Goal: Complete application form

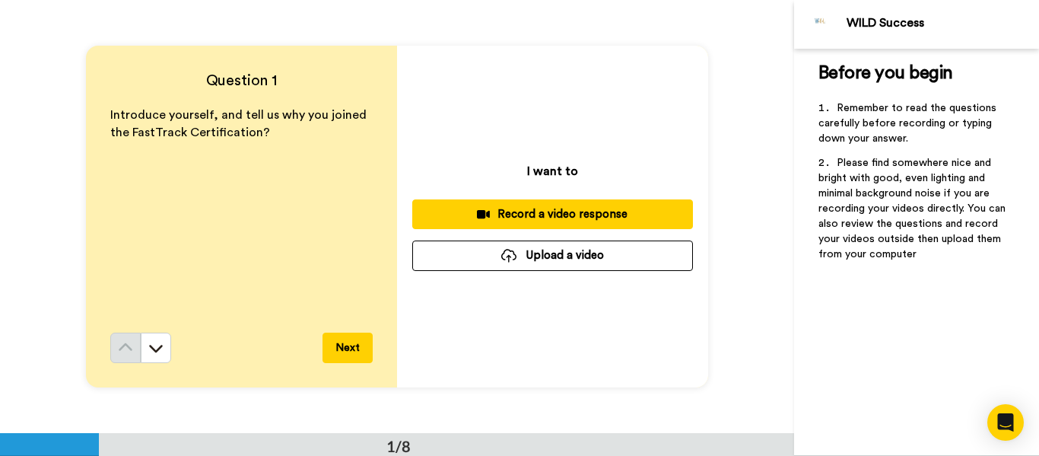
click at [125, 115] on span "Introduce yourself, and tell us why you joined the FastTrack Certification?" at bounding box center [239, 124] width 259 height 30
click at [267, 129] on p "Introduce yourself, and tell us why you joined the FastTrack Certification?" at bounding box center [241, 123] width 262 height 35
click at [113, 113] on span "Introduce yourself, and tell us why you joined the FastTrack Certification?" at bounding box center [239, 124] width 259 height 30
click at [115, 135] on span "Introduce yourself, and tell us why you joined the FastTrack Certification?" at bounding box center [239, 124] width 259 height 30
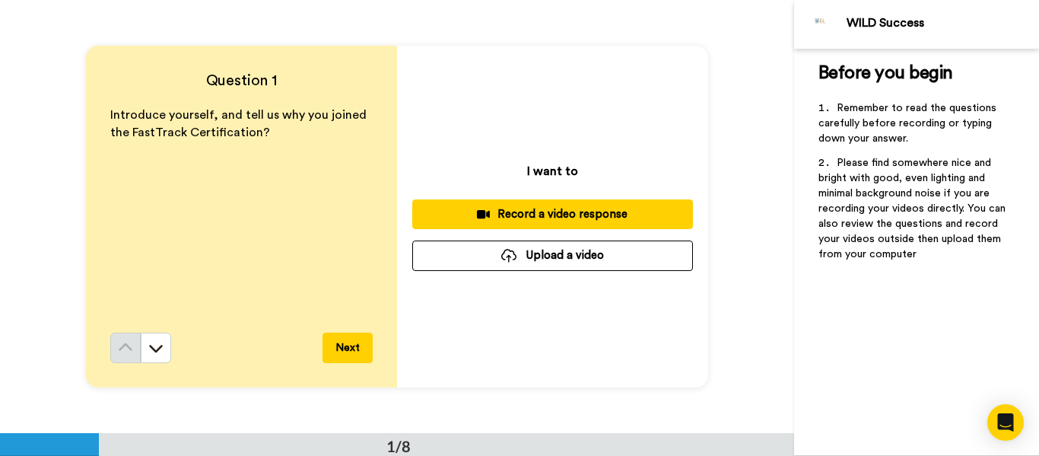
click at [572, 217] on div "Record a video response" at bounding box center [552, 214] width 256 height 16
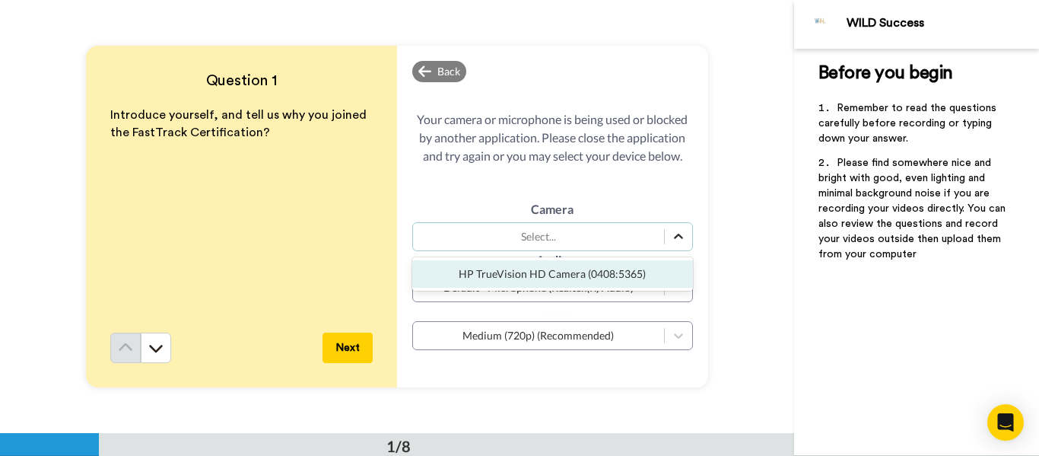
click at [679, 242] on icon at bounding box center [678, 236] width 15 height 15
click at [628, 272] on div "HP TrueVision HD Camera (0408:5365)" at bounding box center [552, 273] width 281 height 27
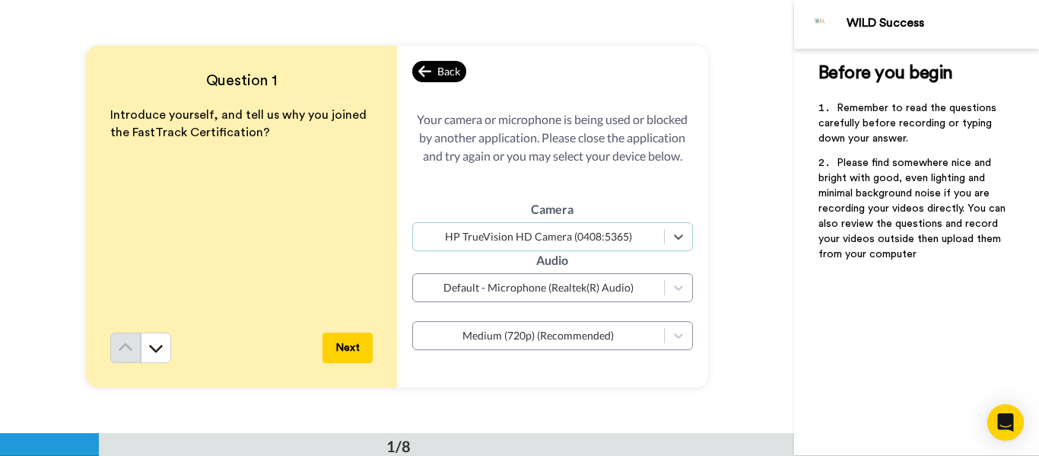
click at [458, 71] on div "Back" at bounding box center [439, 71] width 55 height 21
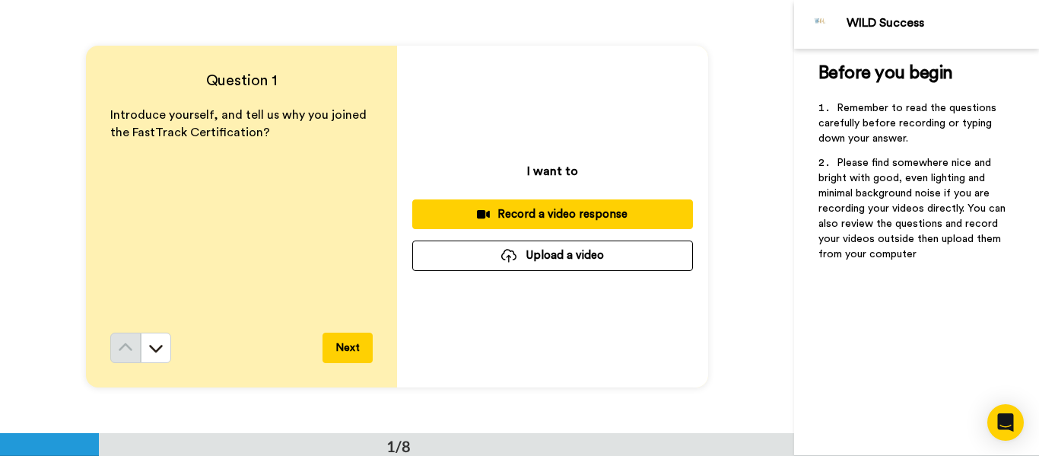
click at [548, 212] on div "Record a video response" at bounding box center [552, 214] width 256 height 16
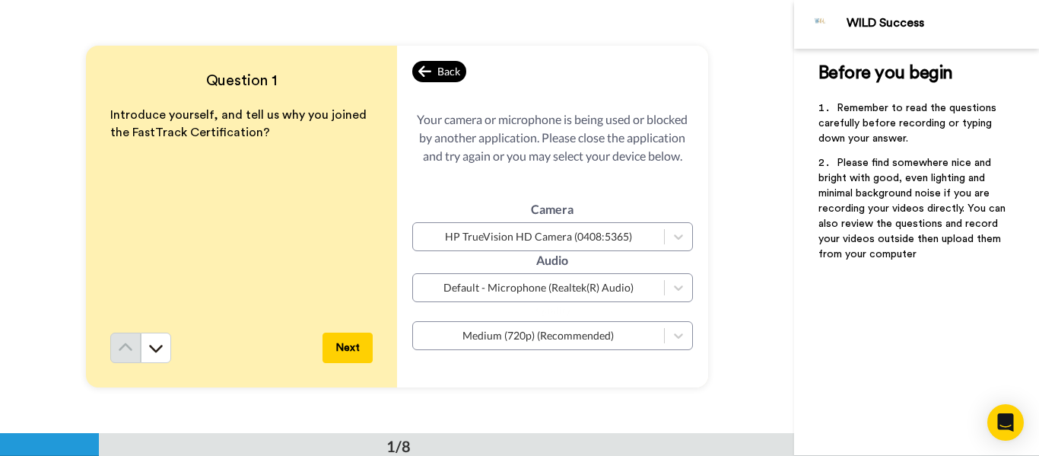
click at [418, 75] on icon at bounding box center [425, 71] width 14 height 15
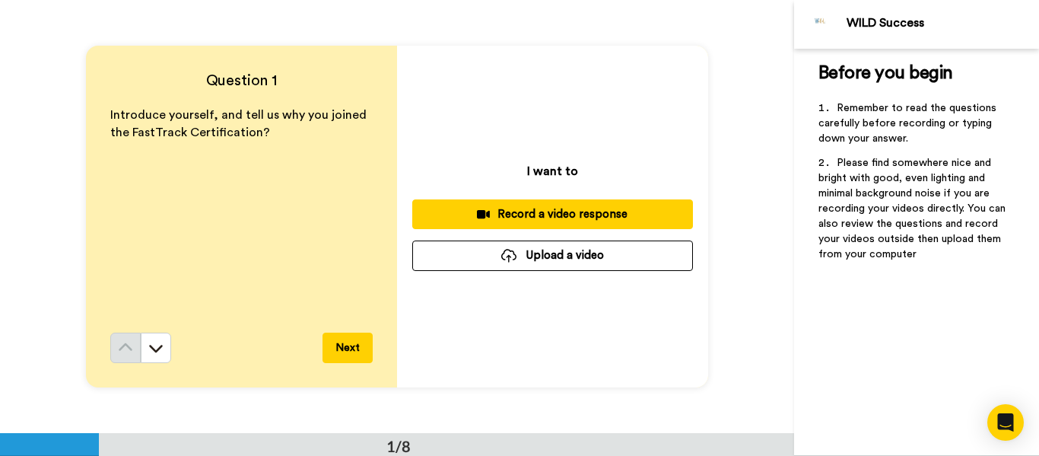
click at [532, 215] on div "Record a video response" at bounding box center [552, 214] width 256 height 16
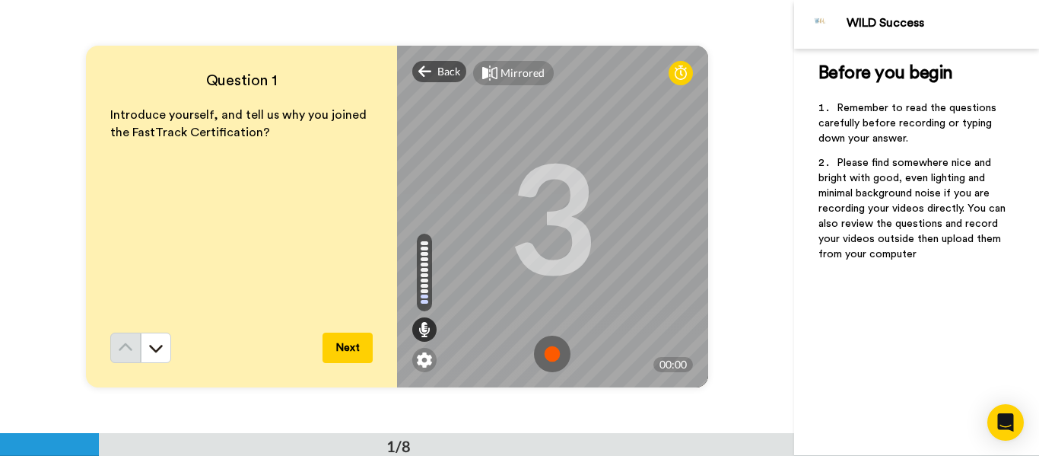
click at [547, 351] on img at bounding box center [552, 353] width 37 height 37
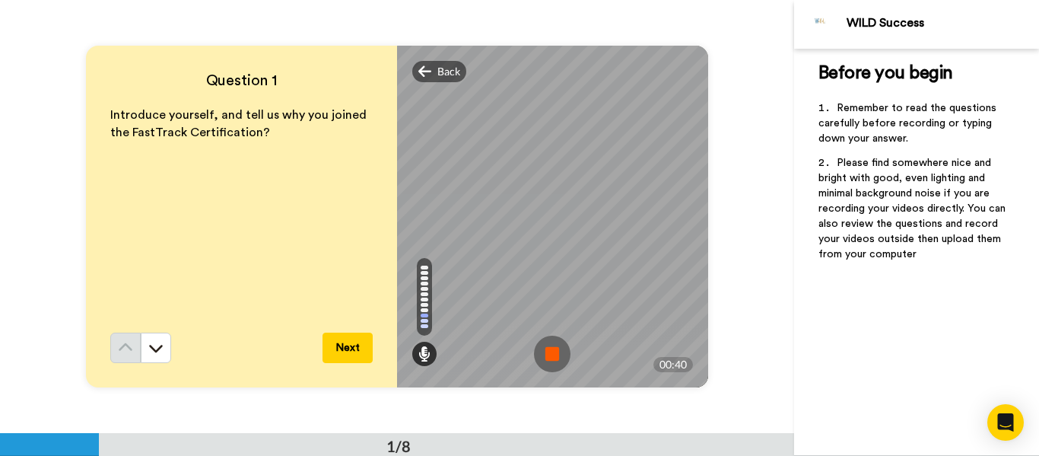
click at [554, 353] on img at bounding box center [552, 353] width 37 height 37
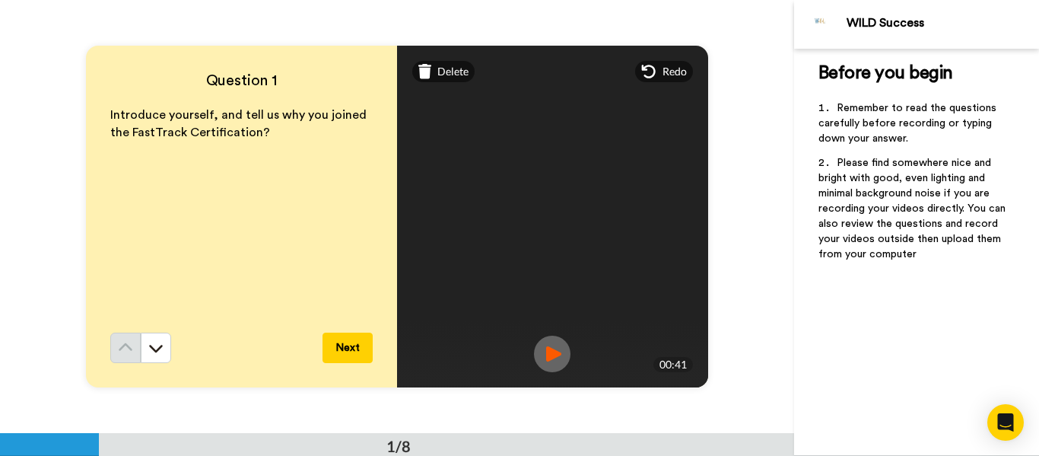
click at [359, 346] on button "Next" at bounding box center [347, 347] width 50 height 30
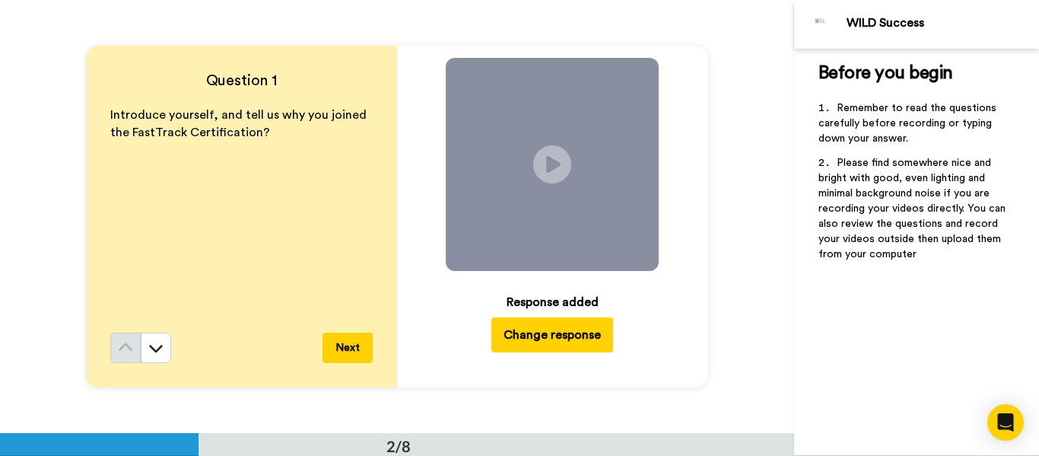
scroll to position [433, 0]
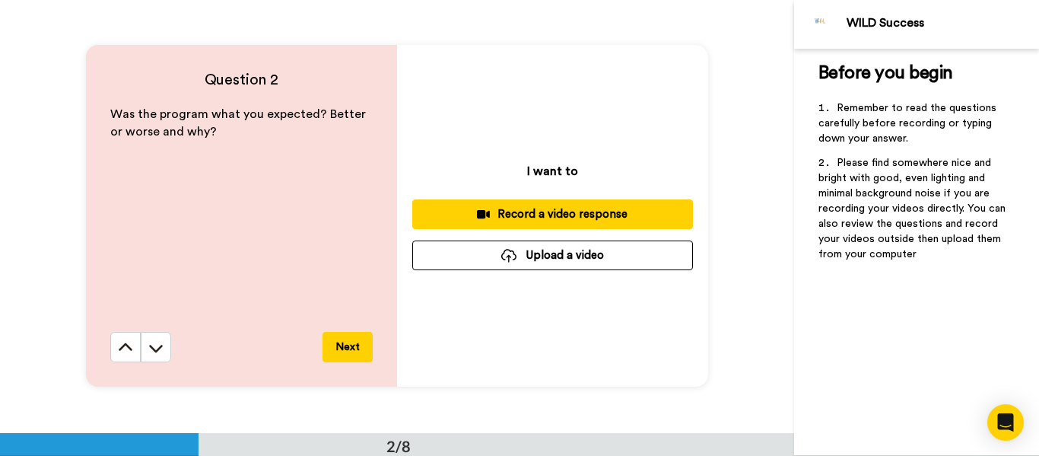
click at [539, 215] on div "Record a video response" at bounding box center [552, 214] width 256 height 16
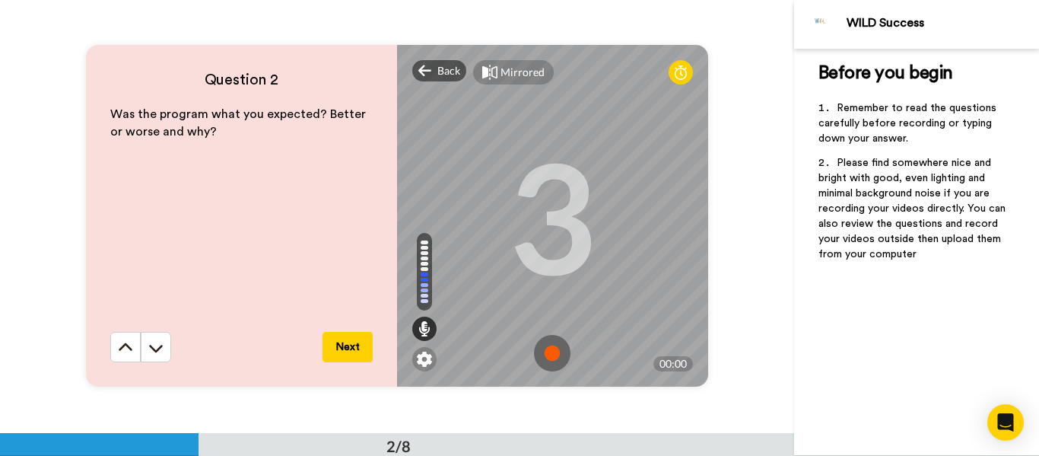
click at [549, 352] on img at bounding box center [552, 353] width 37 height 37
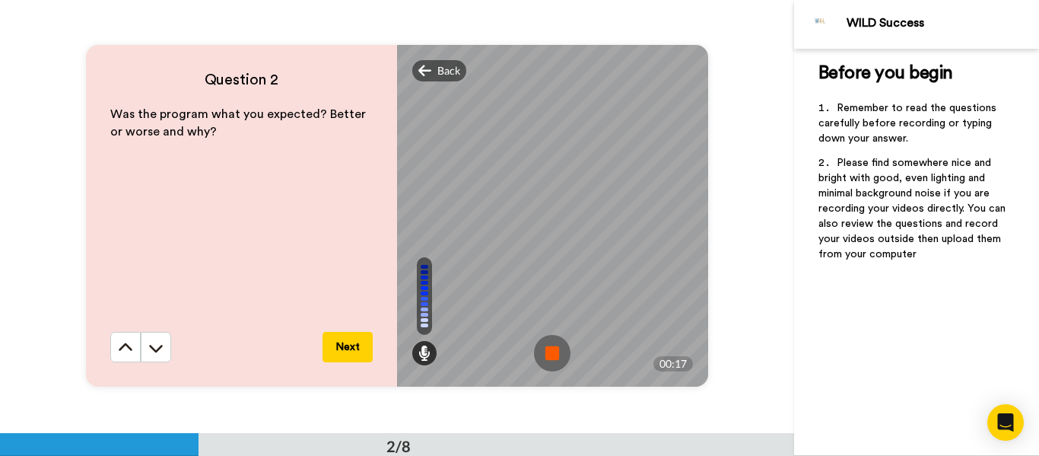
click at [546, 348] on img at bounding box center [552, 353] width 37 height 37
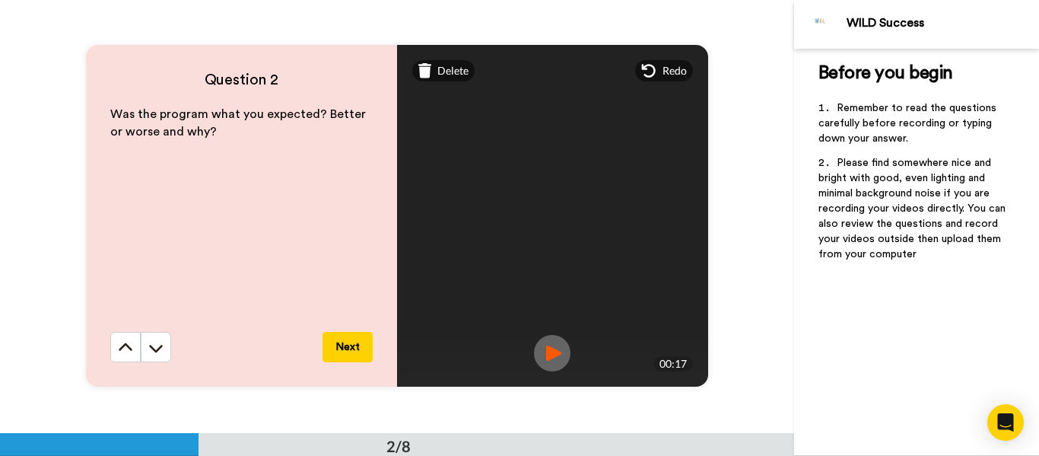
click at [348, 354] on button "Next" at bounding box center [347, 347] width 50 height 30
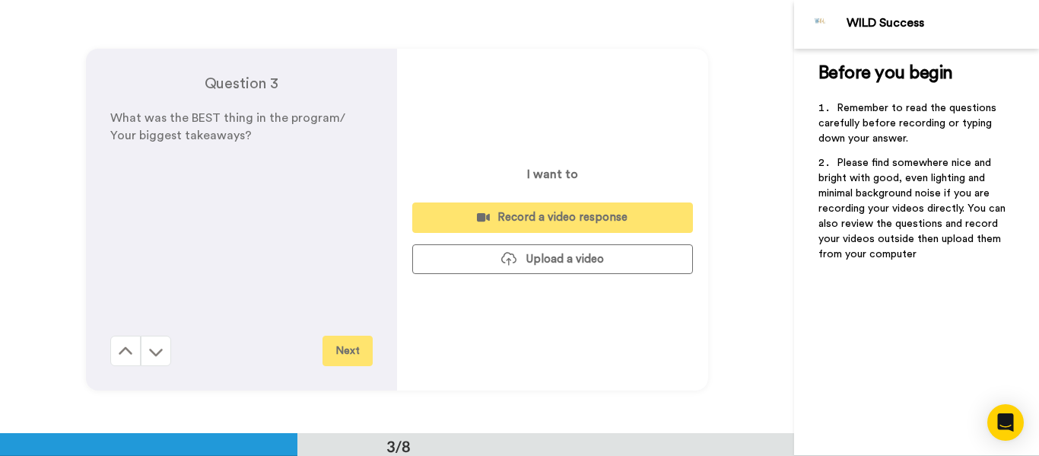
scroll to position [866, 0]
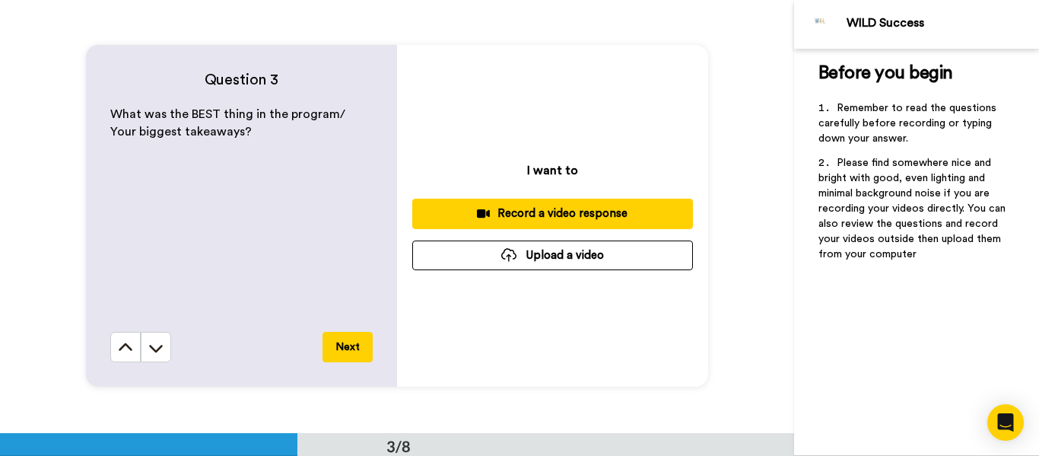
click at [530, 212] on div "Record a video response" at bounding box center [552, 213] width 256 height 16
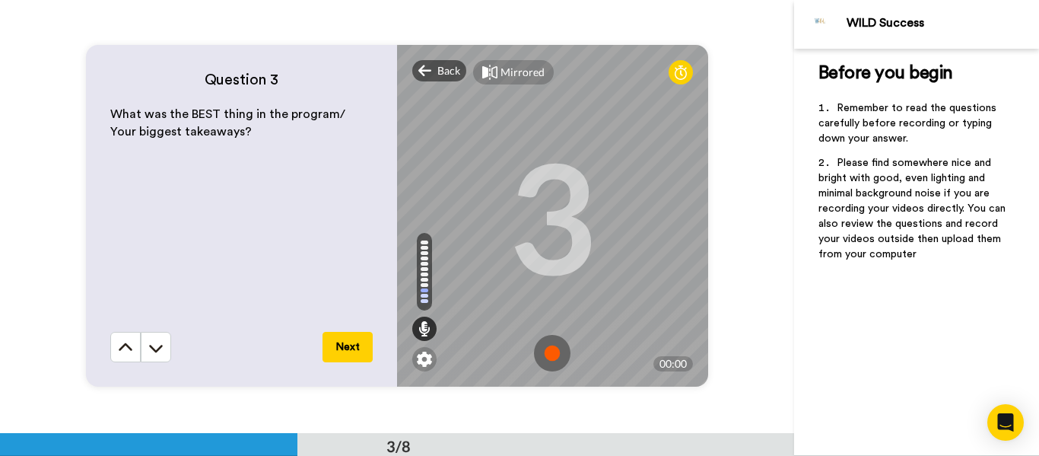
click at [542, 356] on img at bounding box center [552, 353] width 37 height 37
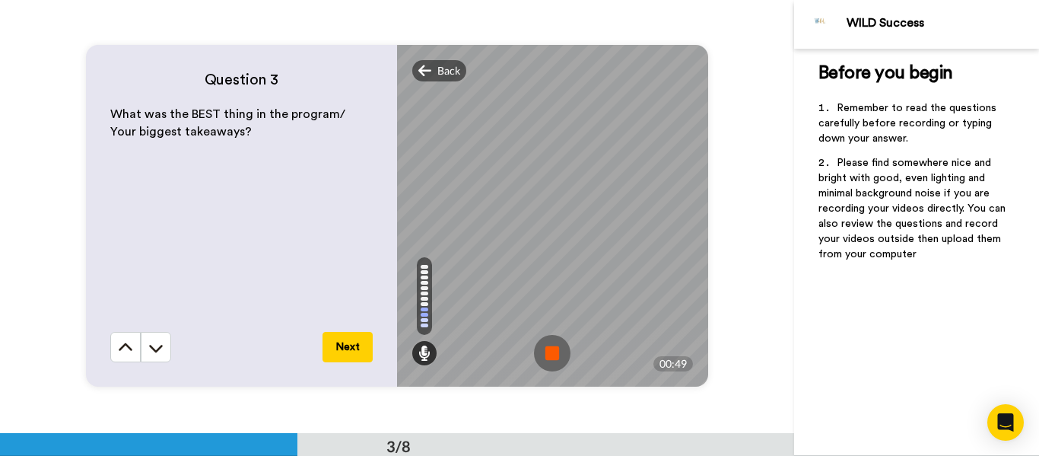
click at [554, 356] on img at bounding box center [552, 353] width 37 height 37
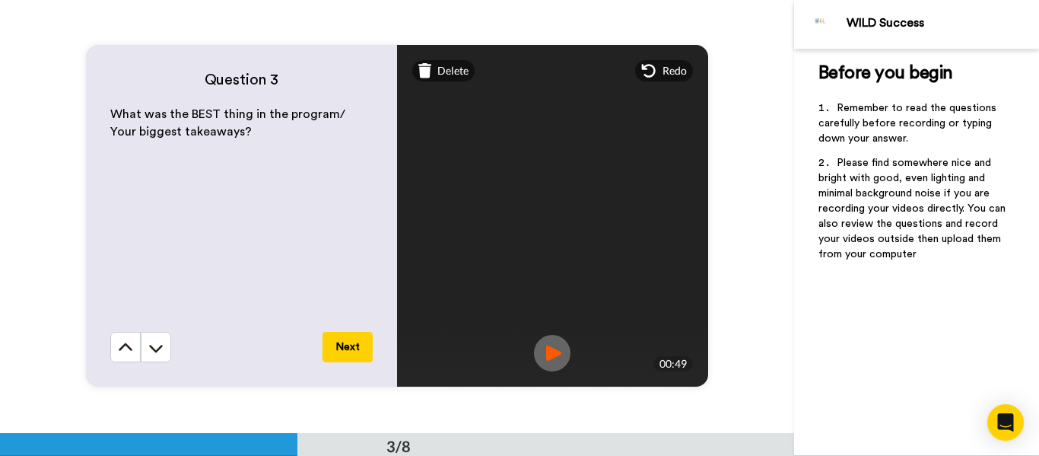
click at [345, 344] on button "Next" at bounding box center [347, 347] width 50 height 30
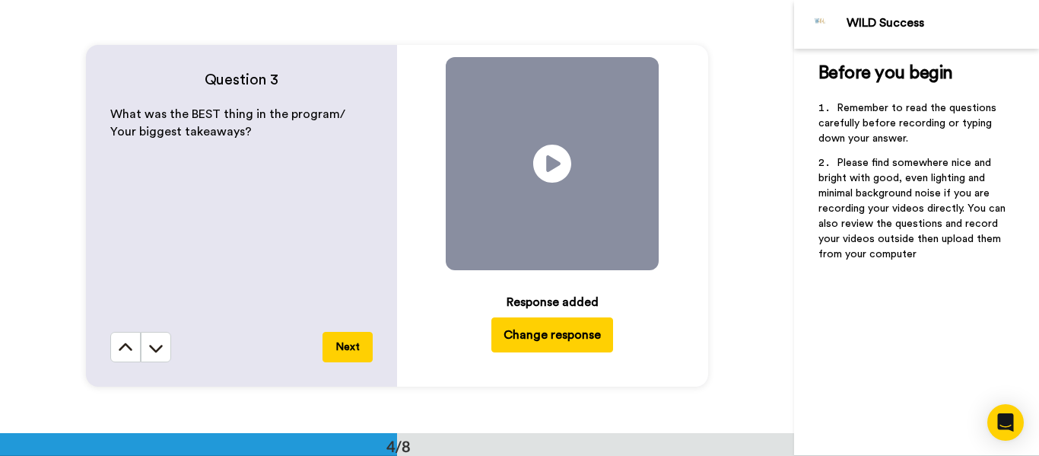
scroll to position [1298, 0]
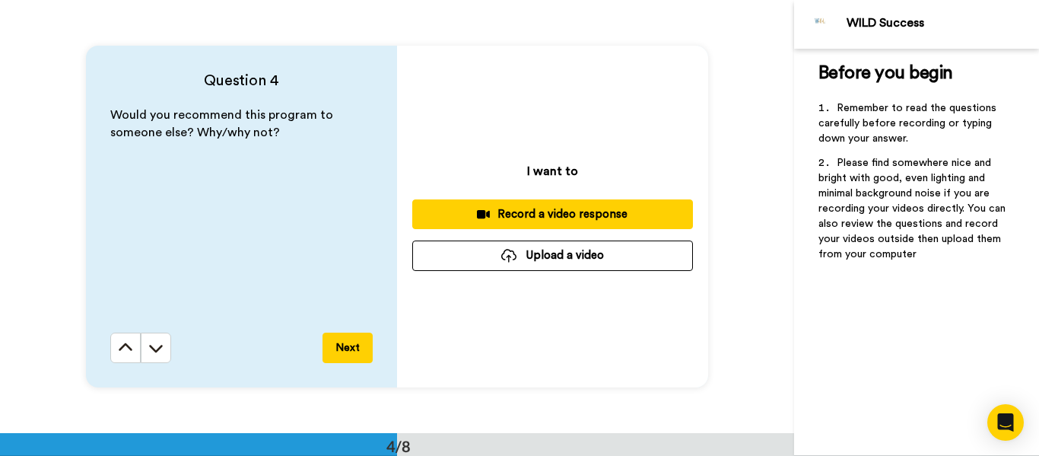
click at [536, 212] on div "Record a video response" at bounding box center [552, 214] width 256 height 16
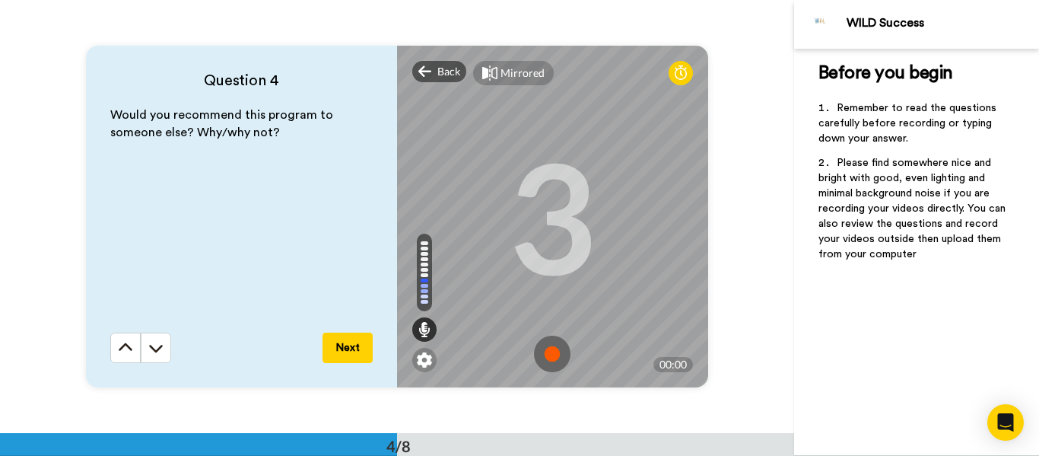
click at [553, 354] on img at bounding box center [552, 353] width 37 height 37
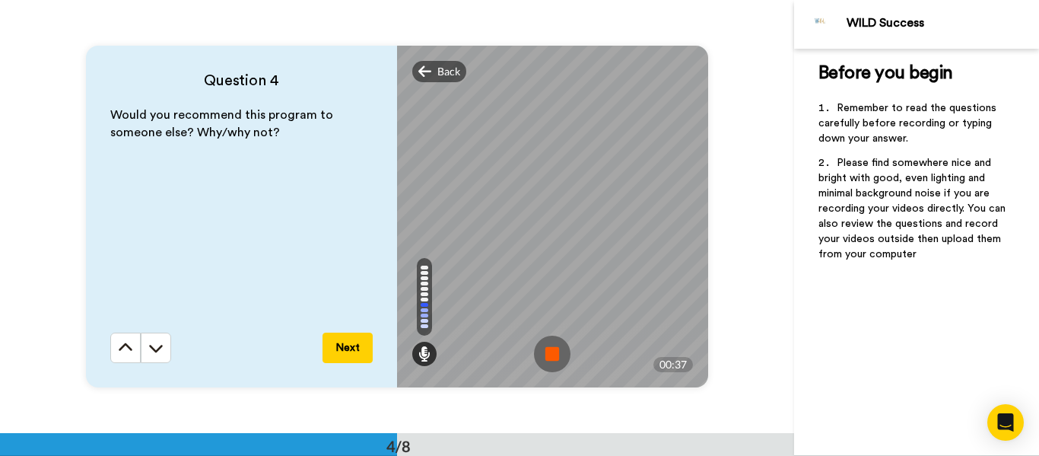
click at [549, 350] on img at bounding box center [552, 353] width 37 height 37
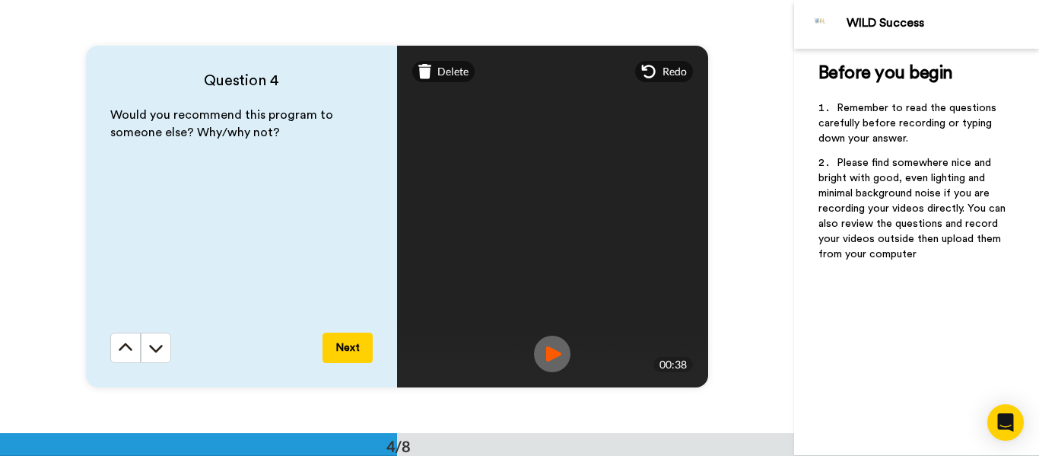
click at [335, 351] on button "Next" at bounding box center [347, 347] width 50 height 30
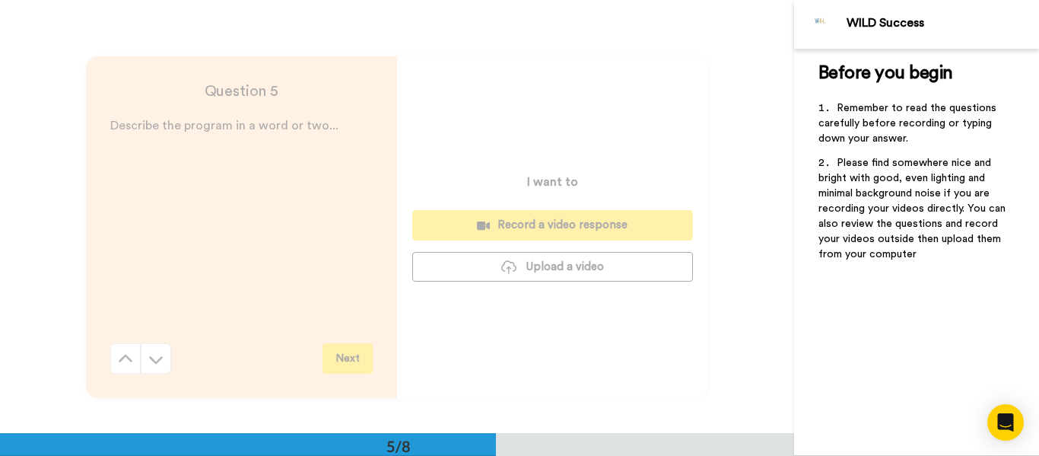
scroll to position [1730, 0]
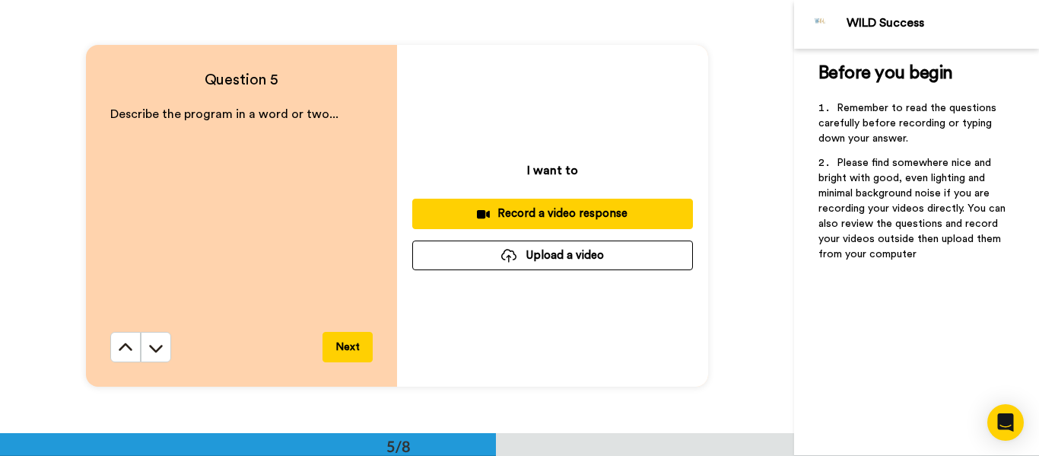
click at [542, 211] on div "Record a video response" at bounding box center [552, 213] width 256 height 16
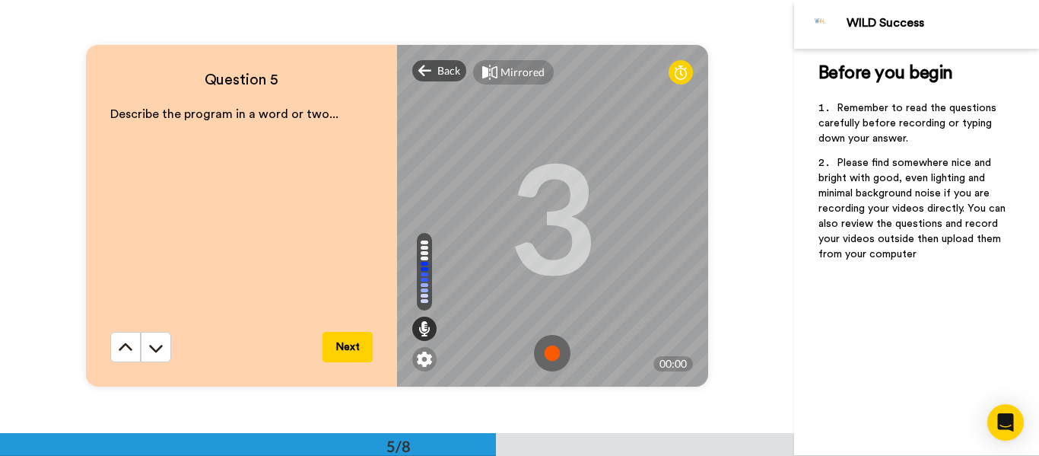
click at [539, 354] on img at bounding box center [552, 353] width 37 height 37
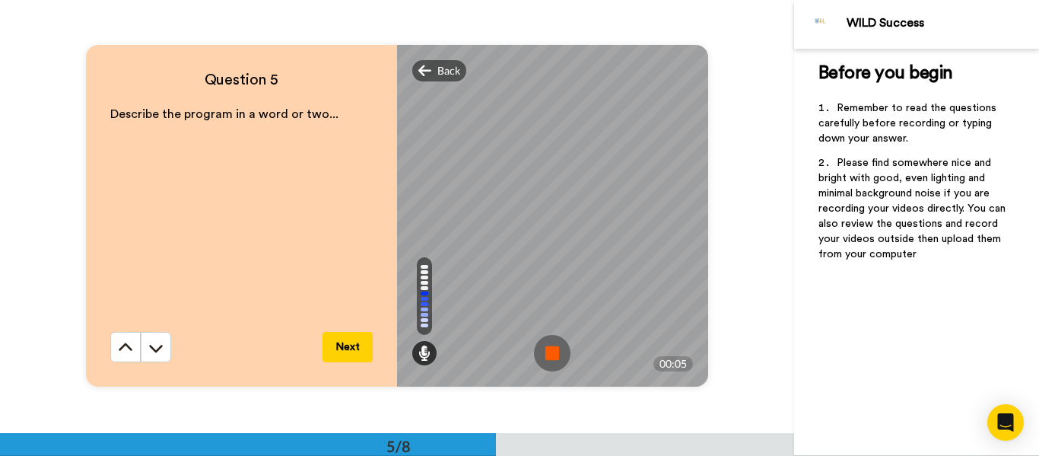
click at [546, 357] on img at bounding box center [552, 353] width 37 height 37
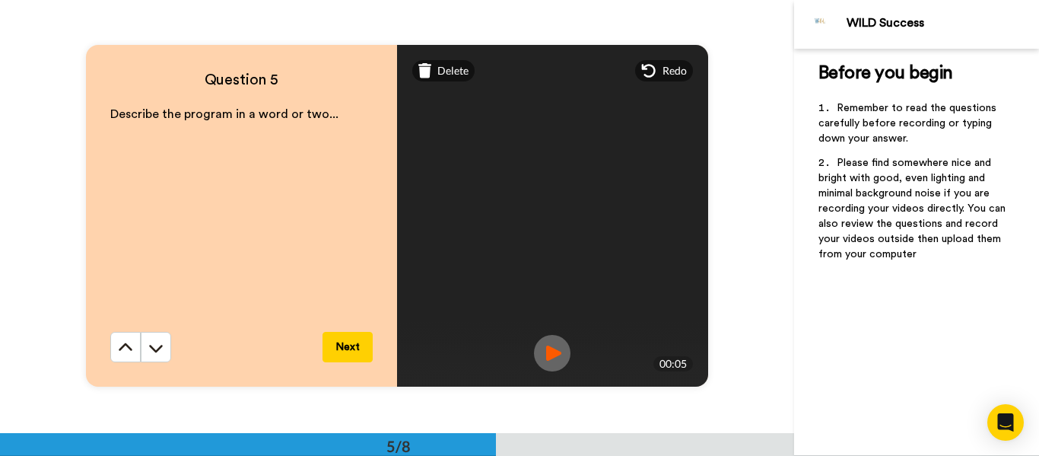
click at [350, 348] on button "Next" at bounding box center [347, 347] width 50 height 30
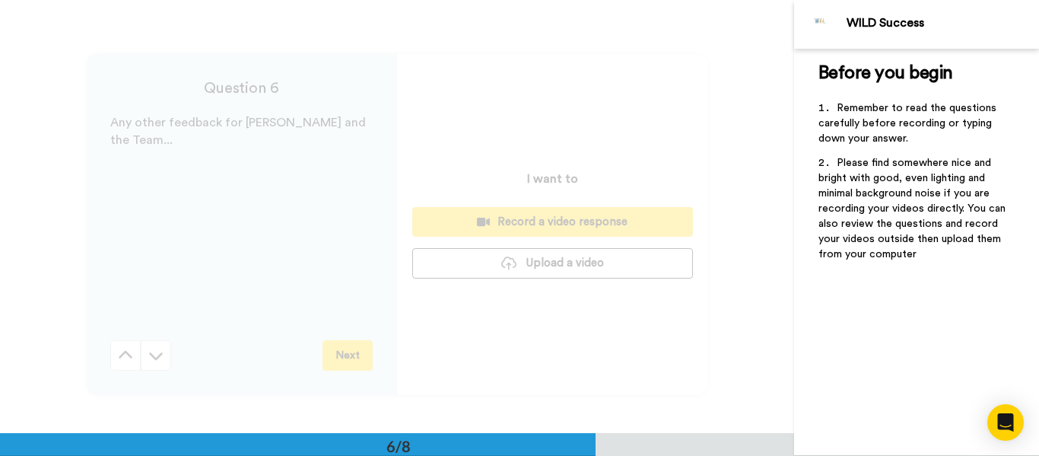
scroll to position [2163, 0]
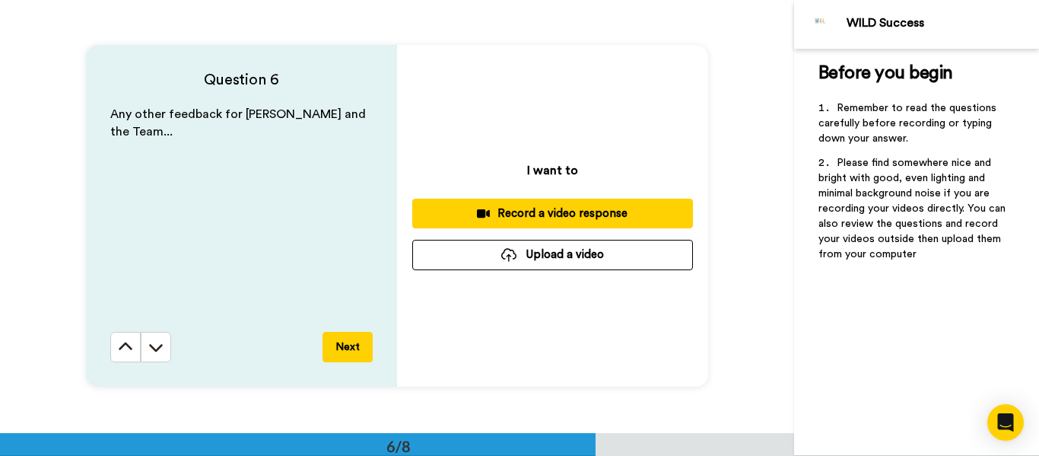
click at [522, 211] on div "Record a video response" at bounding box center [552, 213] width 256 height 16
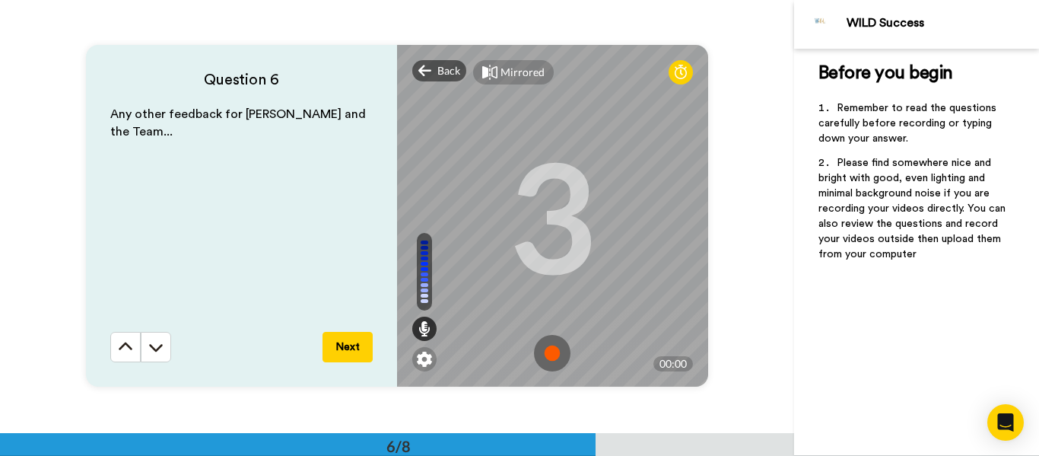
click at [545, 349] on img at bounding box center [552, 353] width 37 height 37
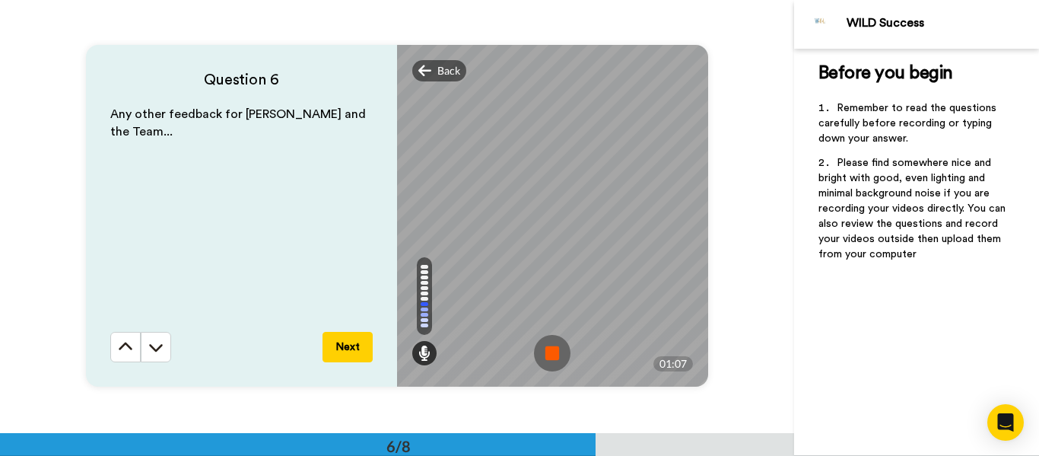
click at [342, 348] on button "Next" at bounding box center [347, 347] width 50 height 30
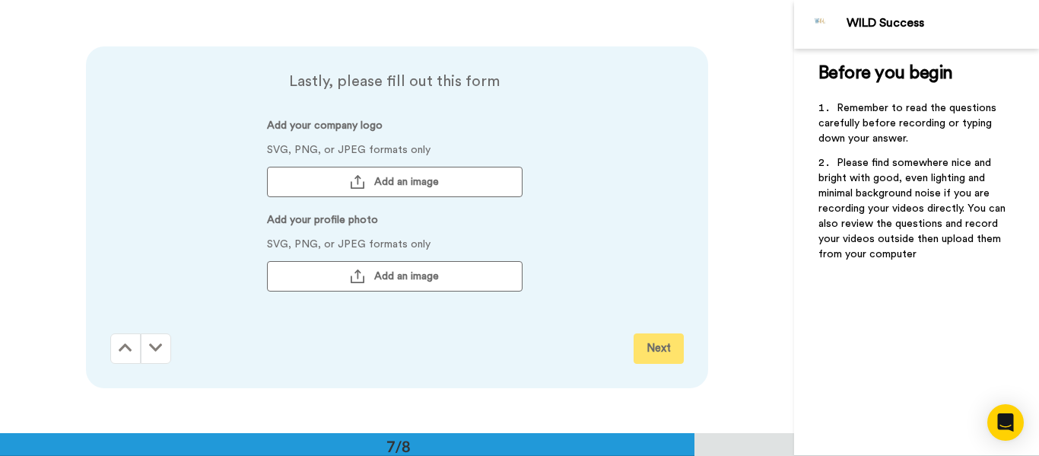
scroll to position [2595, 0]
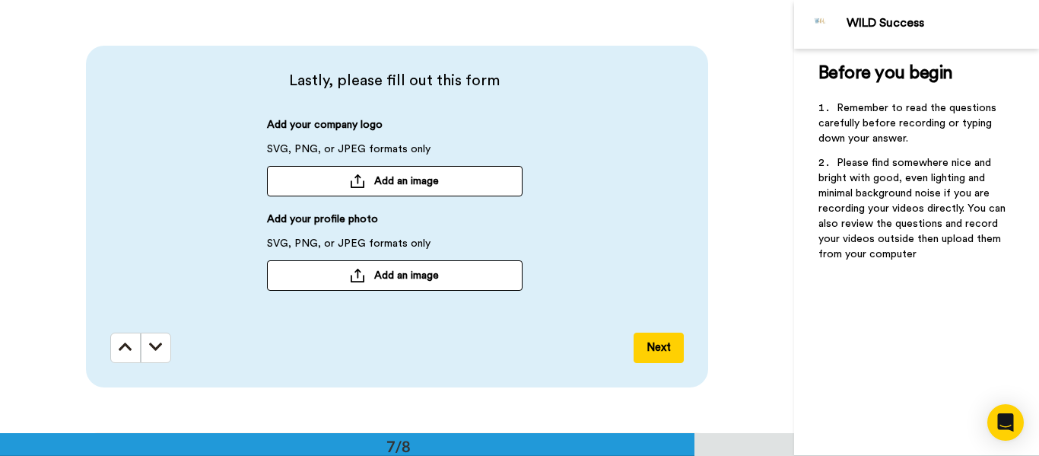
click at [357, 280] on div at bounding box center [357, 275] width 15 height 14
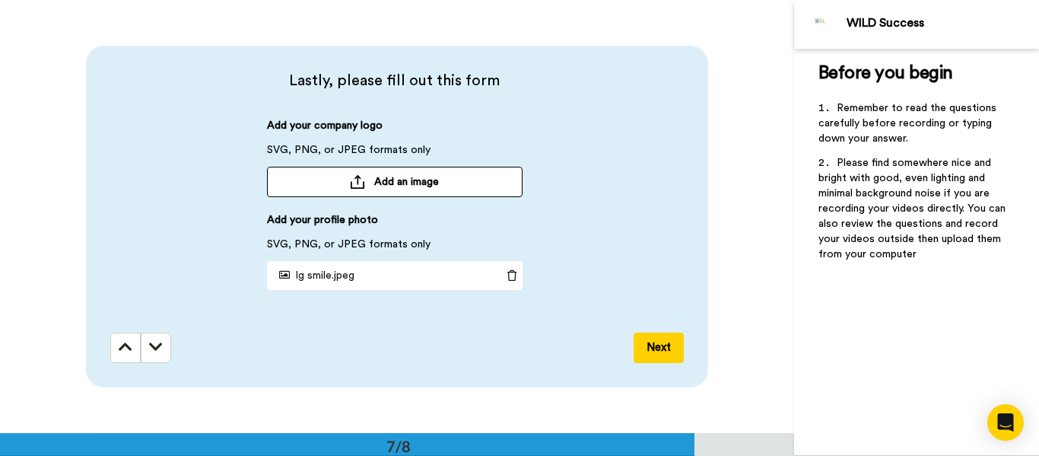
click at [395, 169] on button "Add an image" at bounding box center [395, 182] width 256 height 30
drag, startPoint x: 653, startPoint y: 346, endPoint x: 622, endPoint y: 309, distance: 48.6
click at [653, 346] on button "Next" at bounding box center [659, 347] width 50 height 30
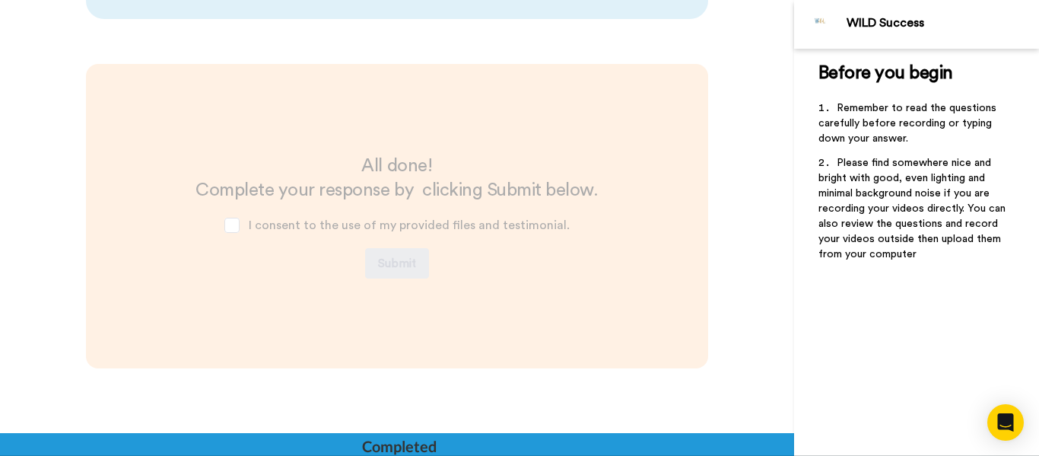
scroll to position [2964, 0]
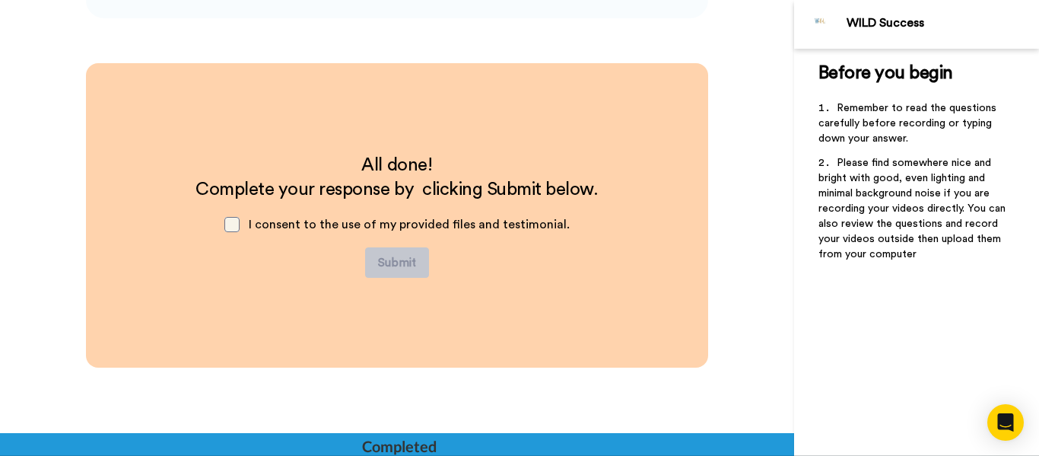
click at [230, 224] on span at bounding box center [231, 224] width 15 height 15
click at [393, 264] on button "Submit" at bounding box center [397, 262] width 64 height 30
